Goal: Task Accomplishment & Management: Manage account settings

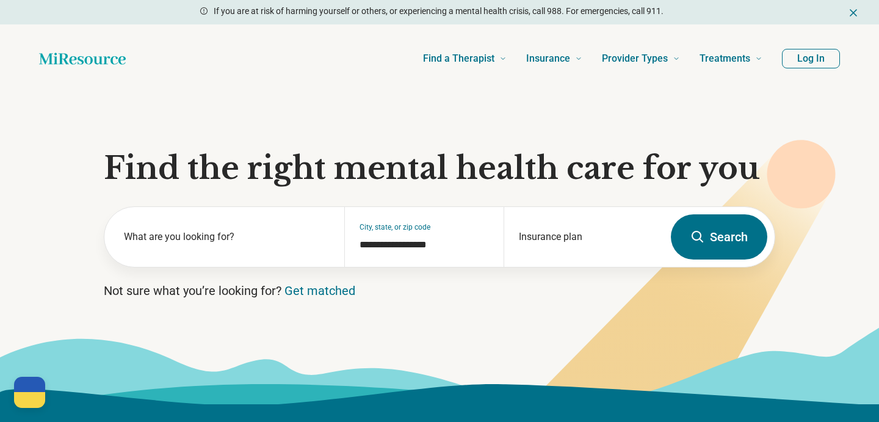
click at [815, 54] on button "Log In" at bounding box center [811, 59] width 58 height 20
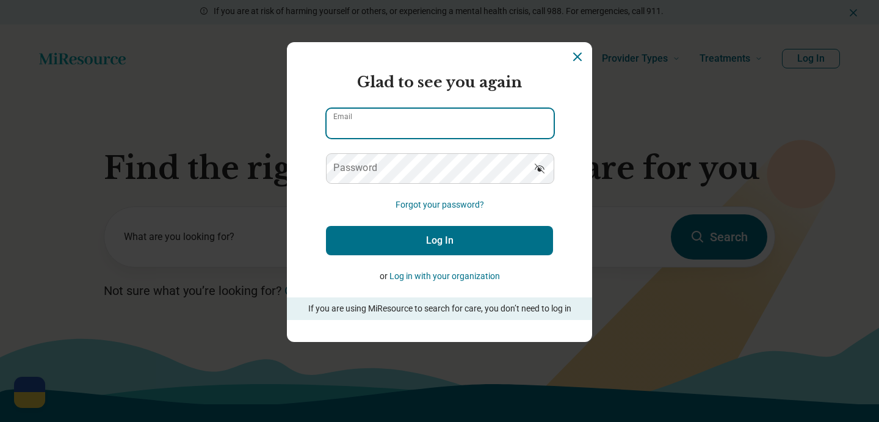
type input "**********"
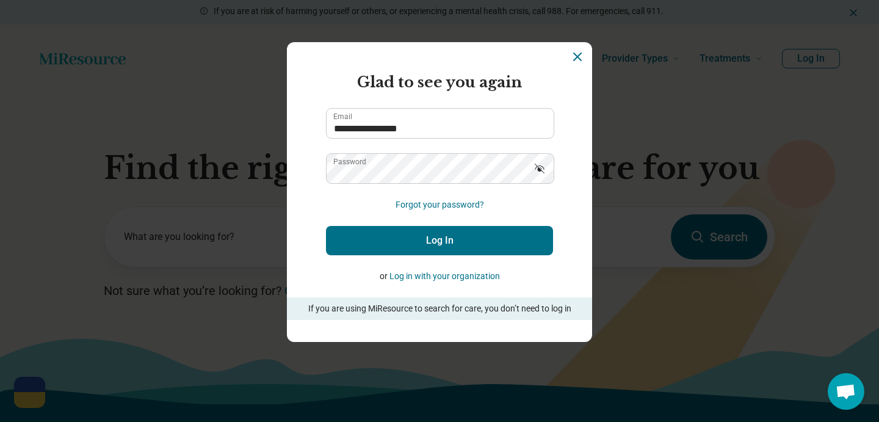
click at [434, 240] on button "Log In" at bounding box center [439, 240] width 227 height 29
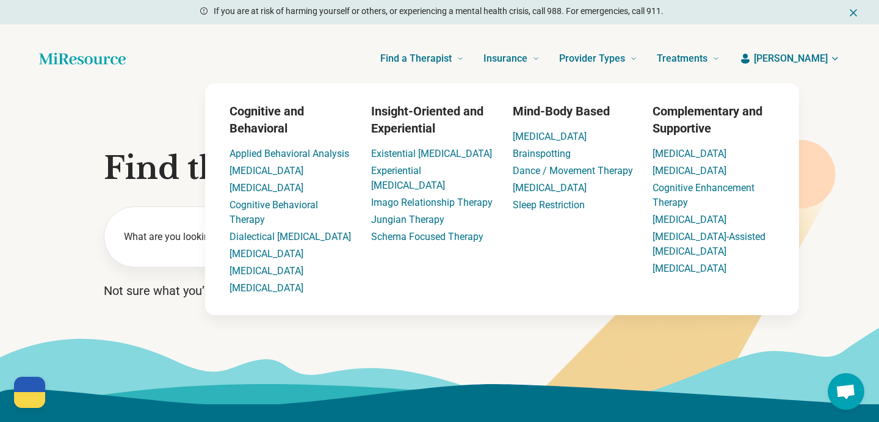
click at [807, 64] on span "[PERSON_NAME]" at bounding box center [791, 58] width 74 height 15
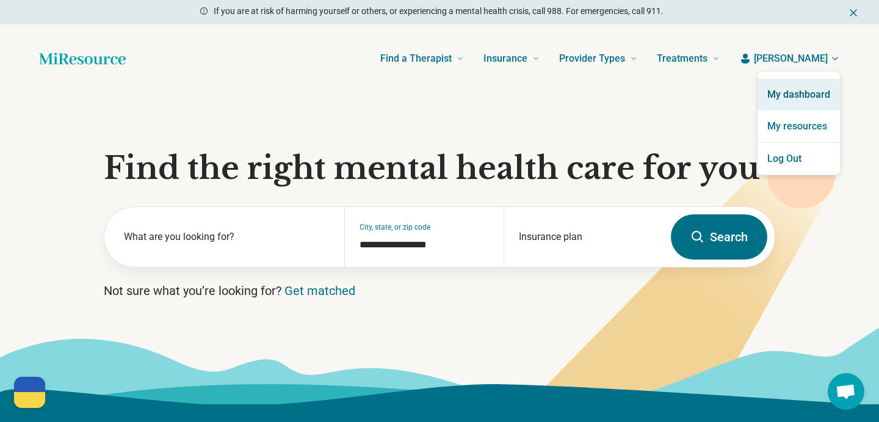
click at [794, 92] on link "My dashboard" at bounding box center [798, 95] width 82 height 32
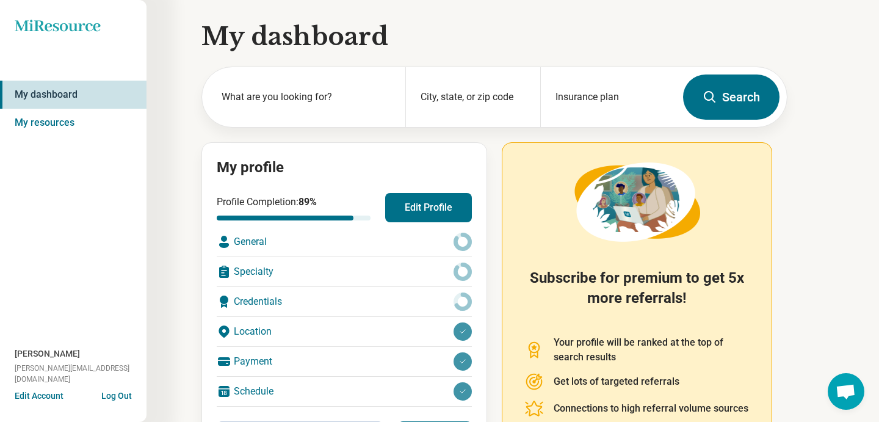
scroll to position [10, 0]
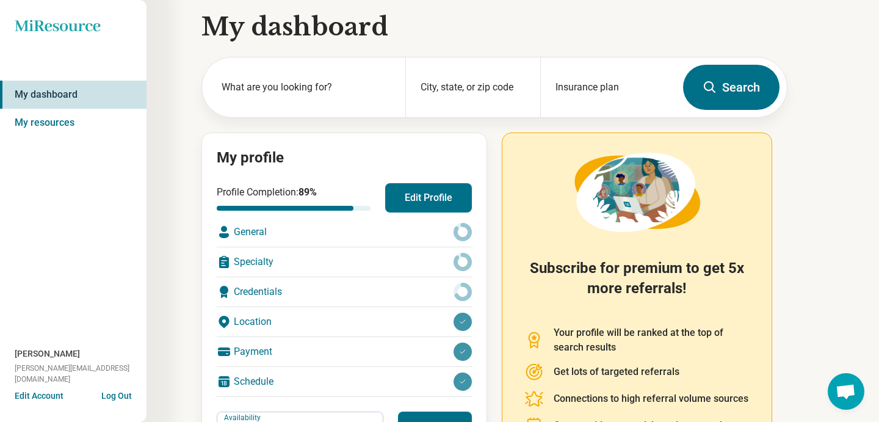
click at [408, 201] on button "Edit Profile" at bounding box center [428, 197] width 87 height 29
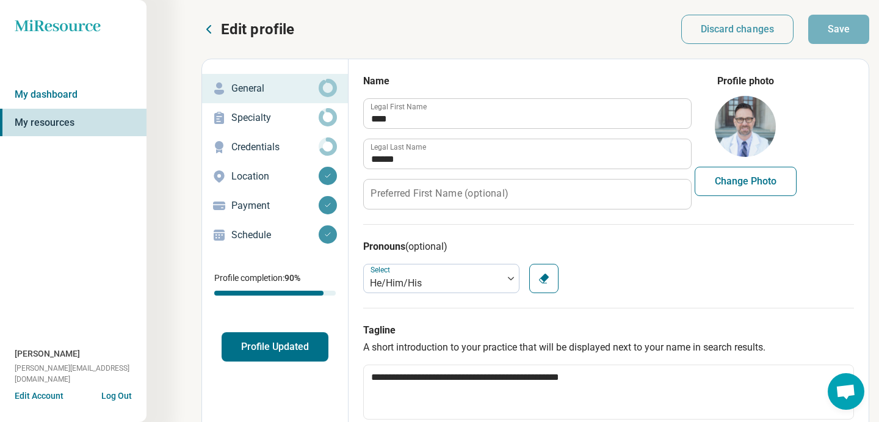
click at [266, 118] on p "Specialty" at bounding box center [274, 117] width 87 height 15
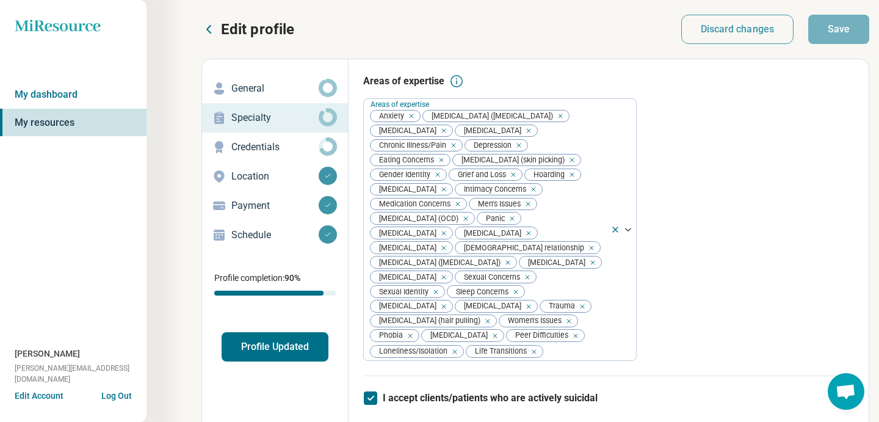
click at [267, 151] on p "Credentials" at bounding box center [274, 147] width 87 height 15
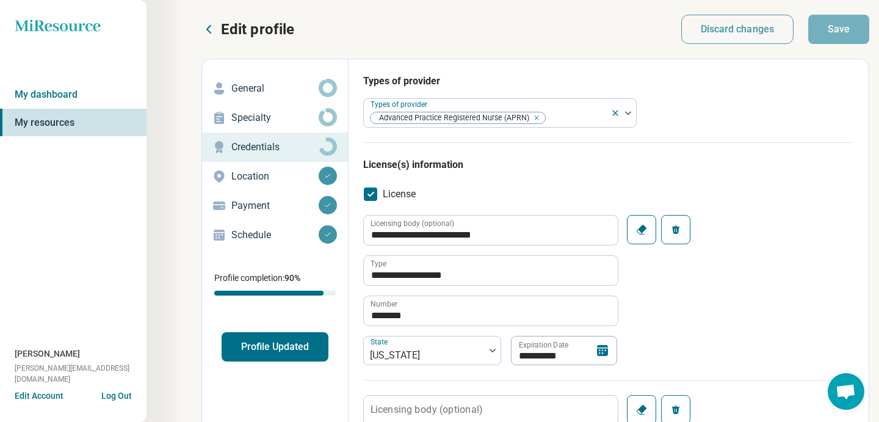
click at [263, 173] on p "Location" at bounding box center [274, 176] width 87 height 15
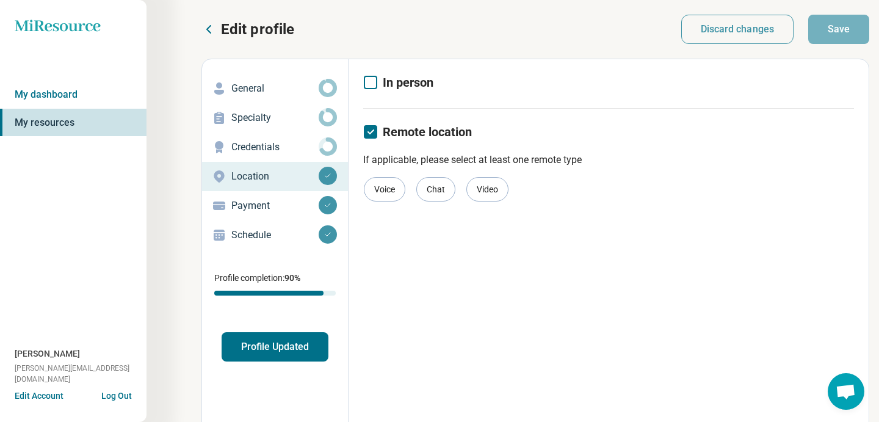
click at [253, 146] on p "Credentials" at bounding box center [274, 147] width 87 height 15
type textarea "*"
